Goal: Information Seeking & Learning: Compare options

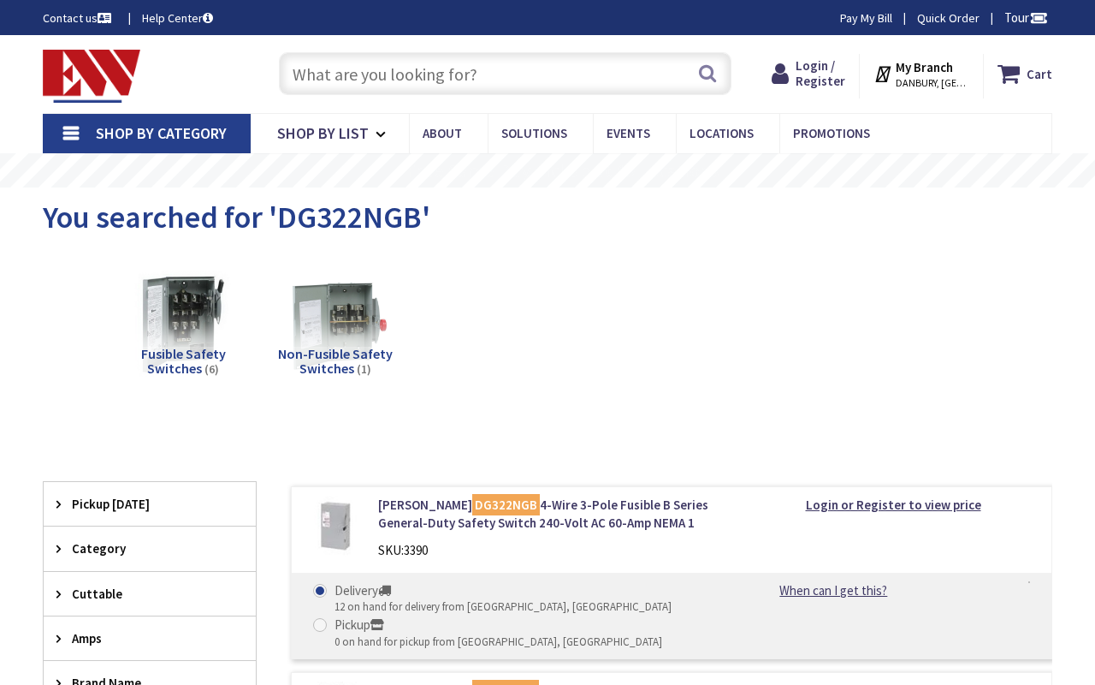
type input "[GEOGRAPHIC_DATA], [GEOGRAPHIC_DATA]"
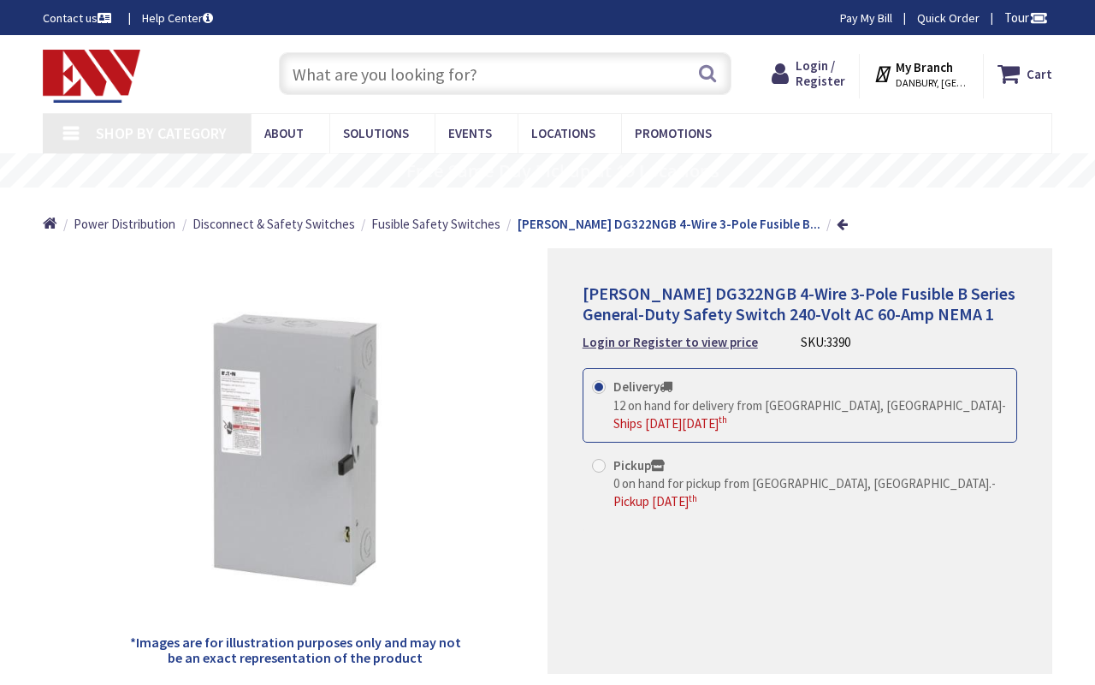
type input "[GEOGRAPHIC_DATA], [GEOGRAPHIC_DATA]"
